Goal: Find specific page/section: Find specific page/section

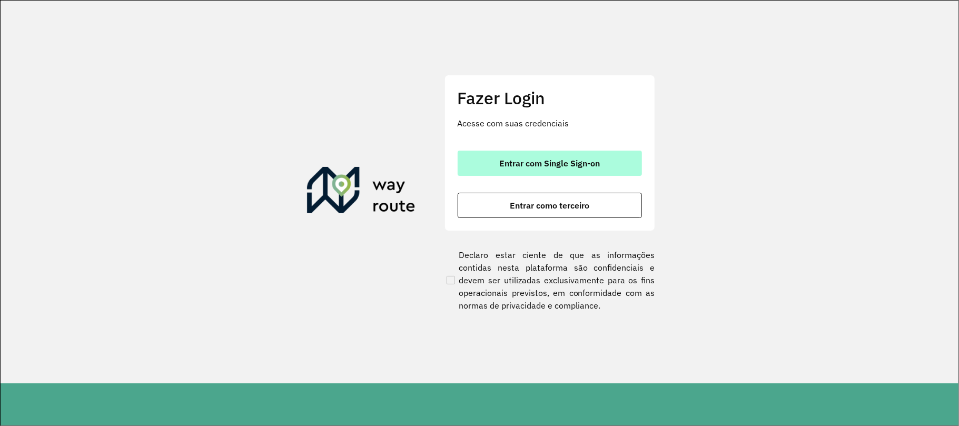
click at [544, 174] on button "Entrar com Single Sign-on" at bounding box center [550, 163] width 184 height 25
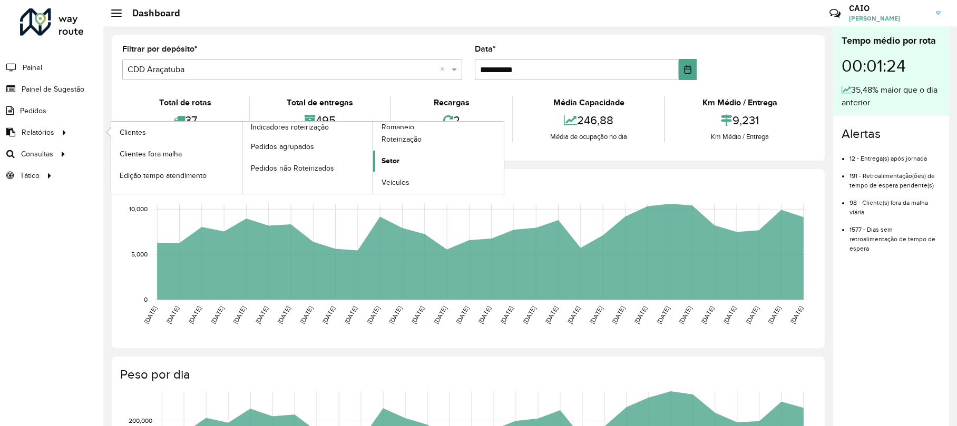
click at [411, 164] on link "Setor" at bounding box center [438, 161] width 131 height 21
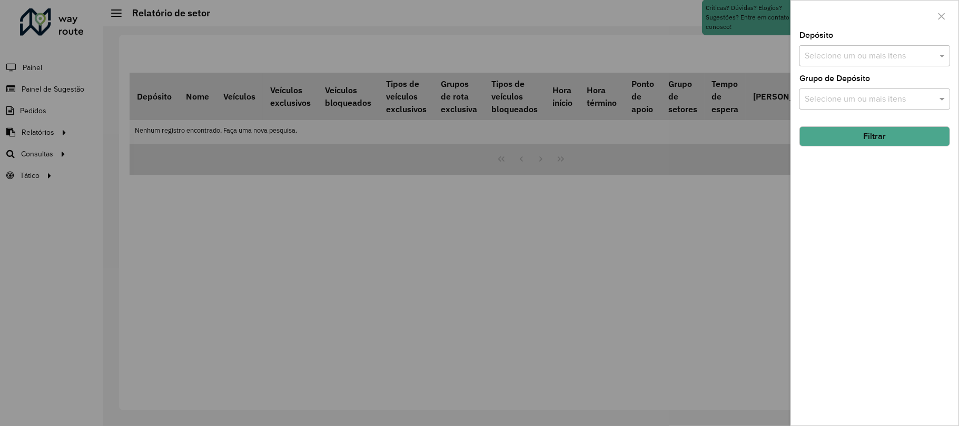
click at [806, 56] on input "text" at bounding box center [869, 56] width 135 height 13
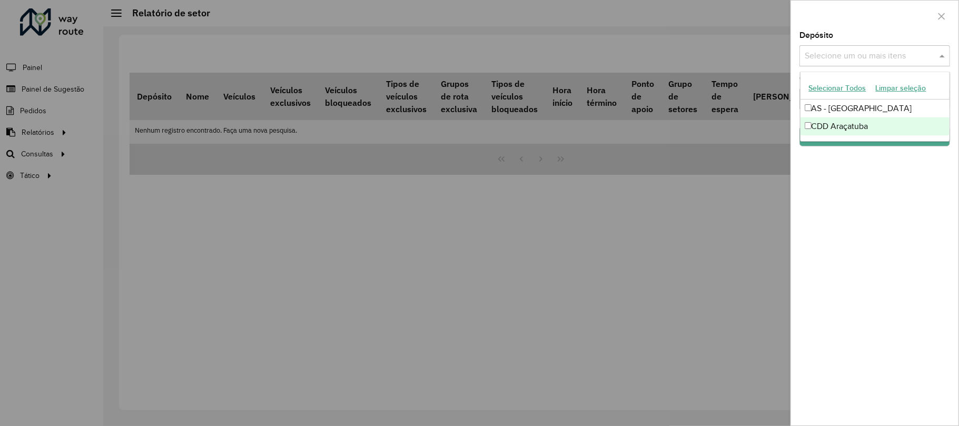
click at [814, 123] on div "CDD Araçatuba" at bounding box center [875, 126] width 149 height 18
click at [826, 179] on div "Depósito Selecione um ou mais itens CDD Araçatuba × × Grupo de Depósito Selecio…" at bounding box center [875, 229] width 168 height 394
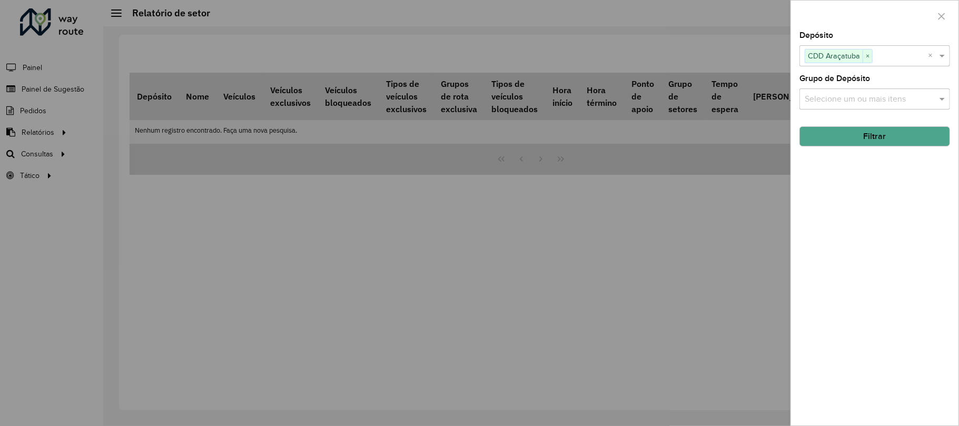
click at [840, 136] on button "Filtrar" at bounding box center [875, 136] width 151 height 20
